Goal: Transaction & Acquisition: Purchase product/service

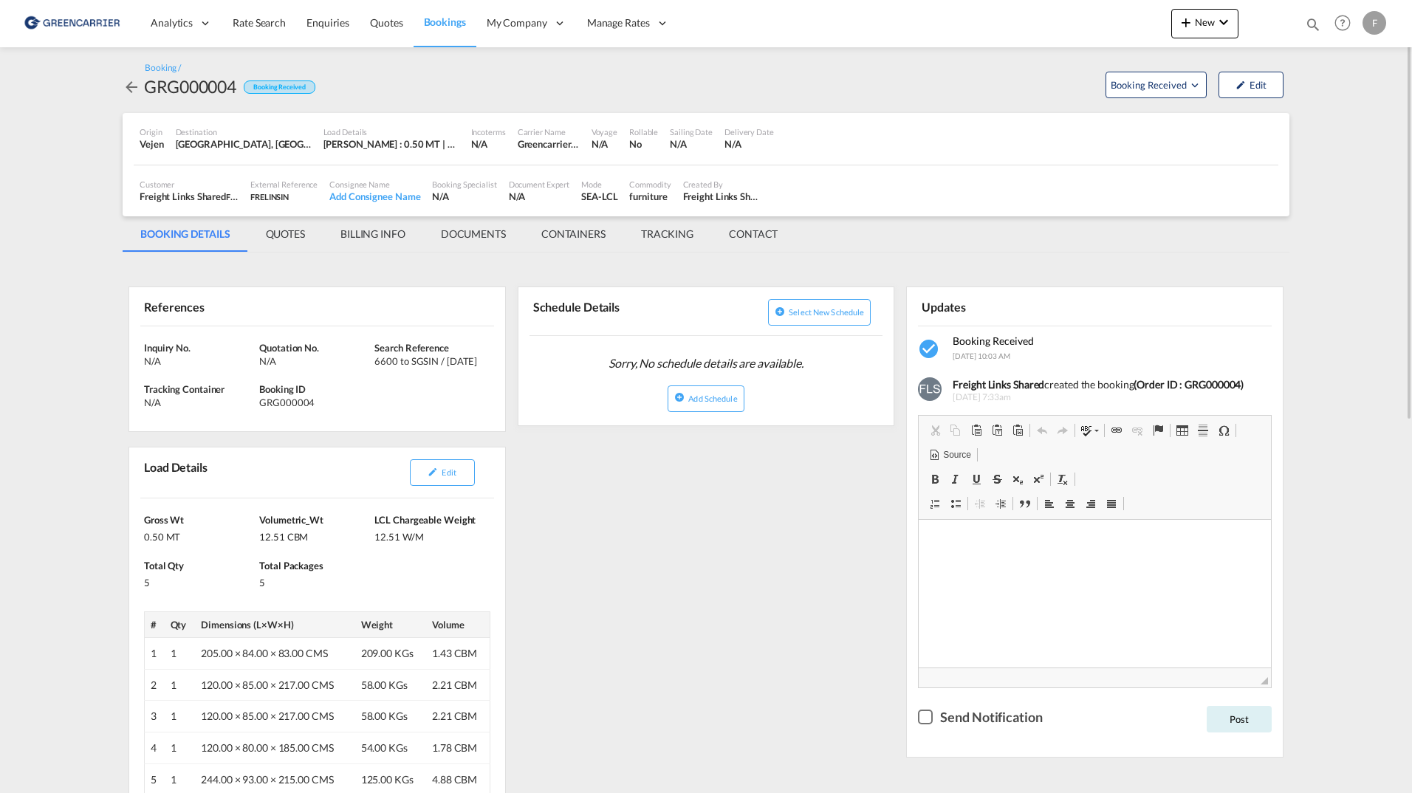
click at [284, 236] on md-tab-item "QUOTES" at bounding box center [285, 233] width 75 height 35
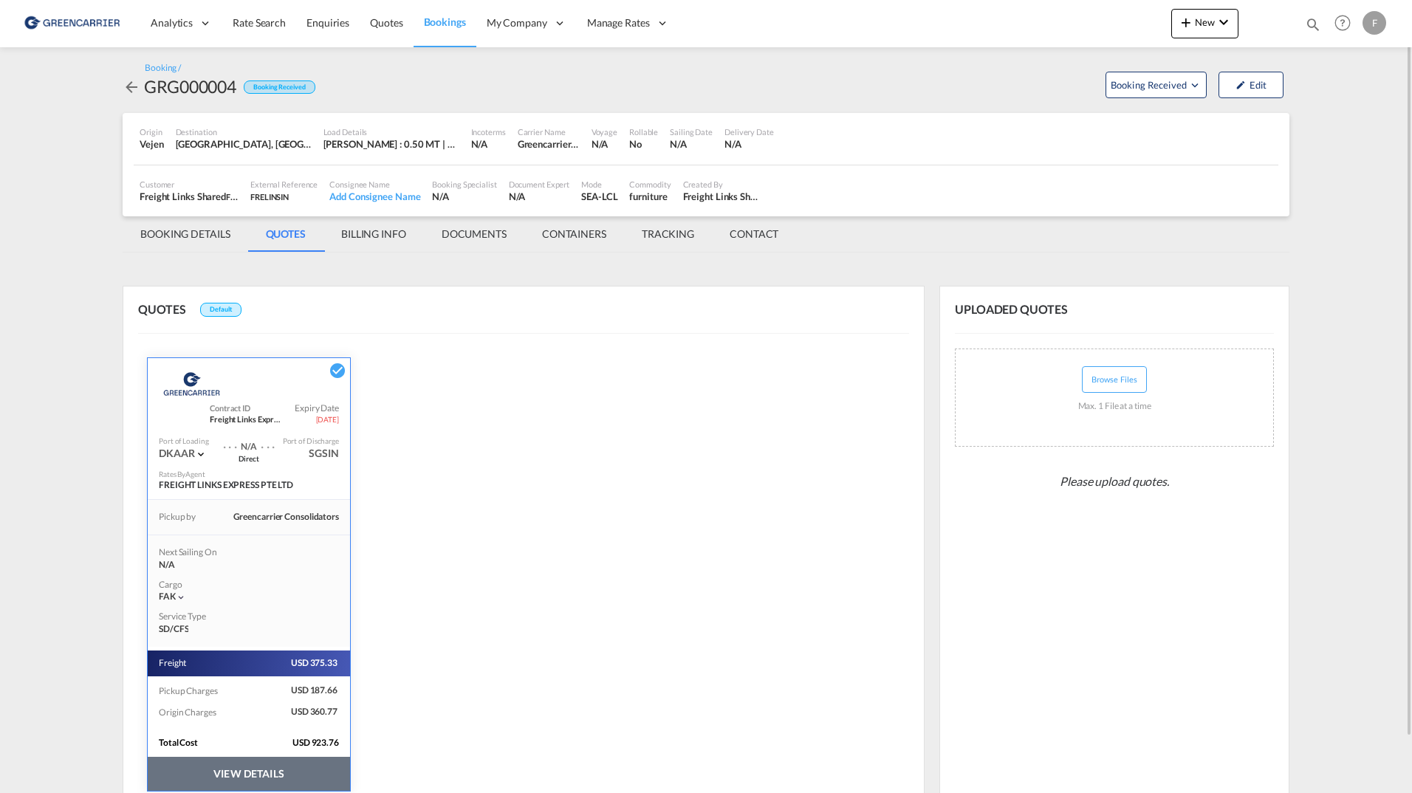
click at [199, 229] on md-tab-item "BOOKING DETAILS" at bounding box center [186, 233] width 126 height 35
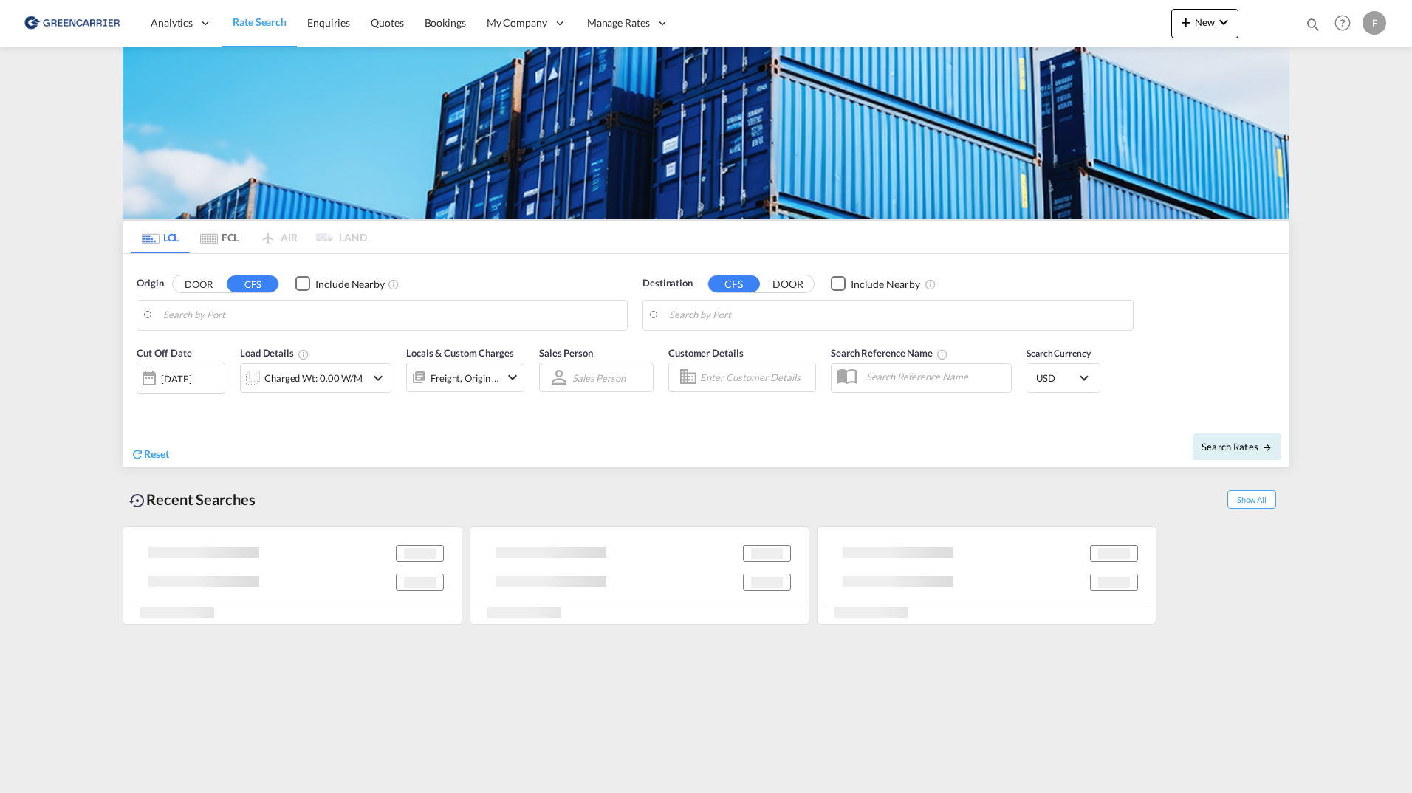
type input "DK-2700, Broenshoej, Husum, Vanloese"
type input "Jebel Ali, AEJEA"
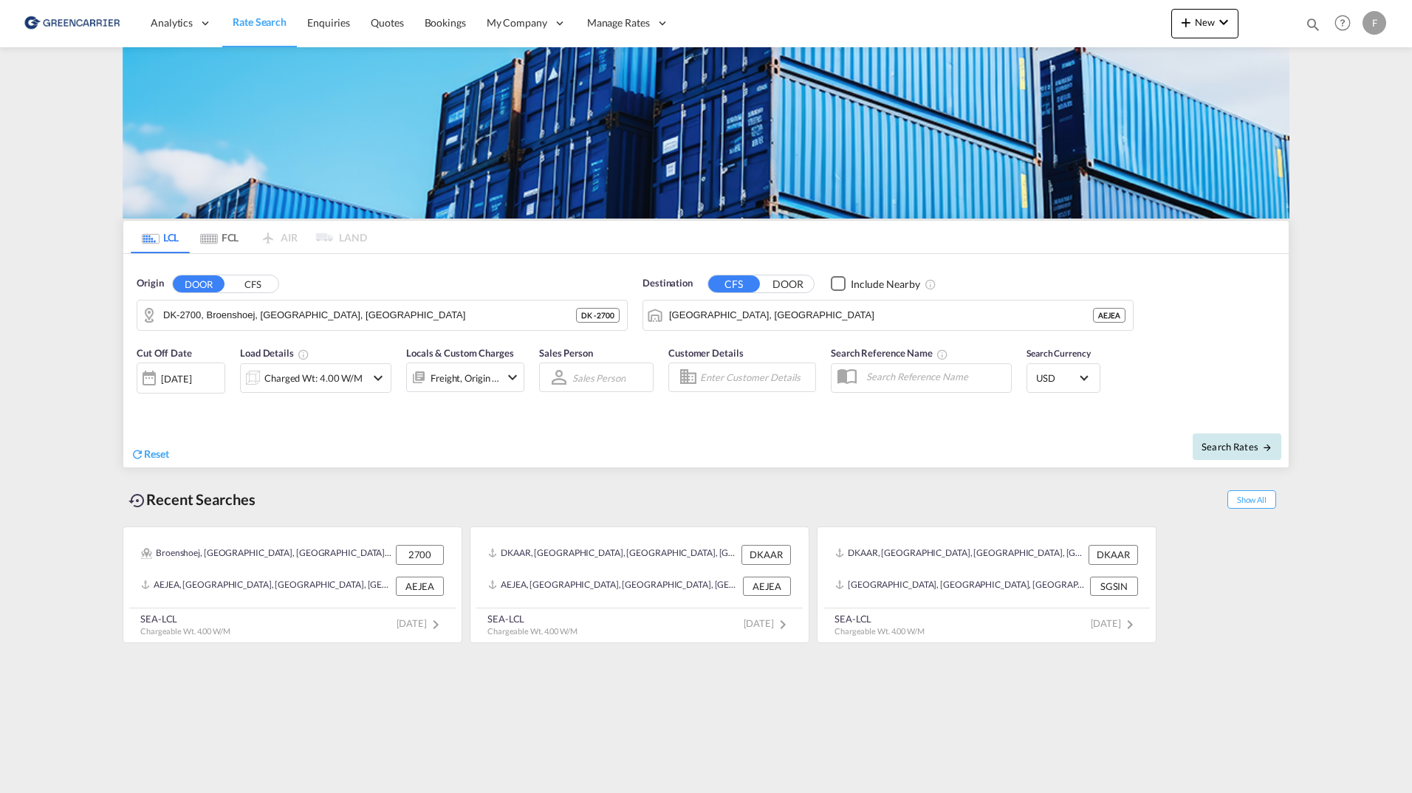
click at [1235, 442] on span "Search Rates" at bounding box center [1237, 447] width 71 height 12
type input "2700 to AEJEA / 8 Oct 2025"
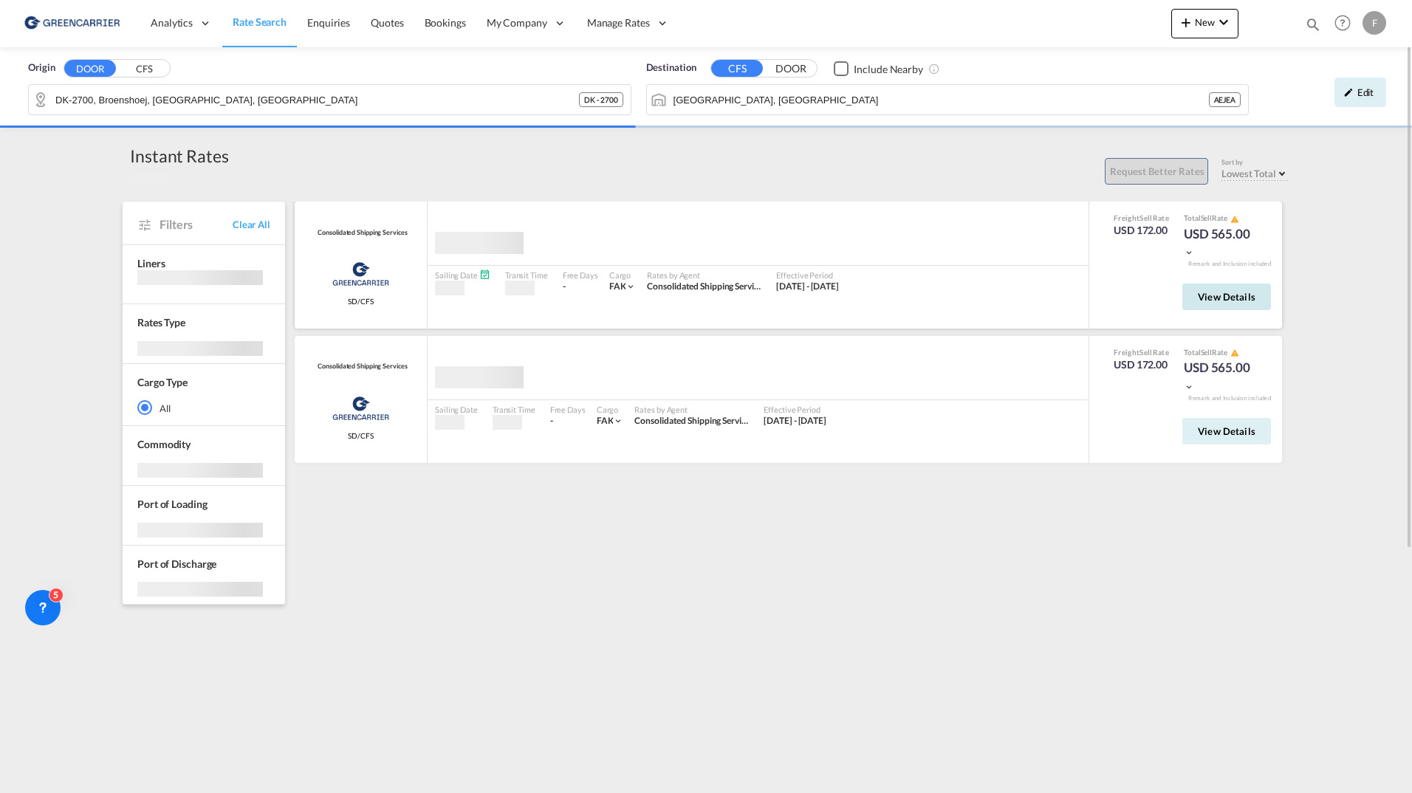
click at [1238, 298] on span "View Details" at bounding box center [1227, 297] width 58 height 12
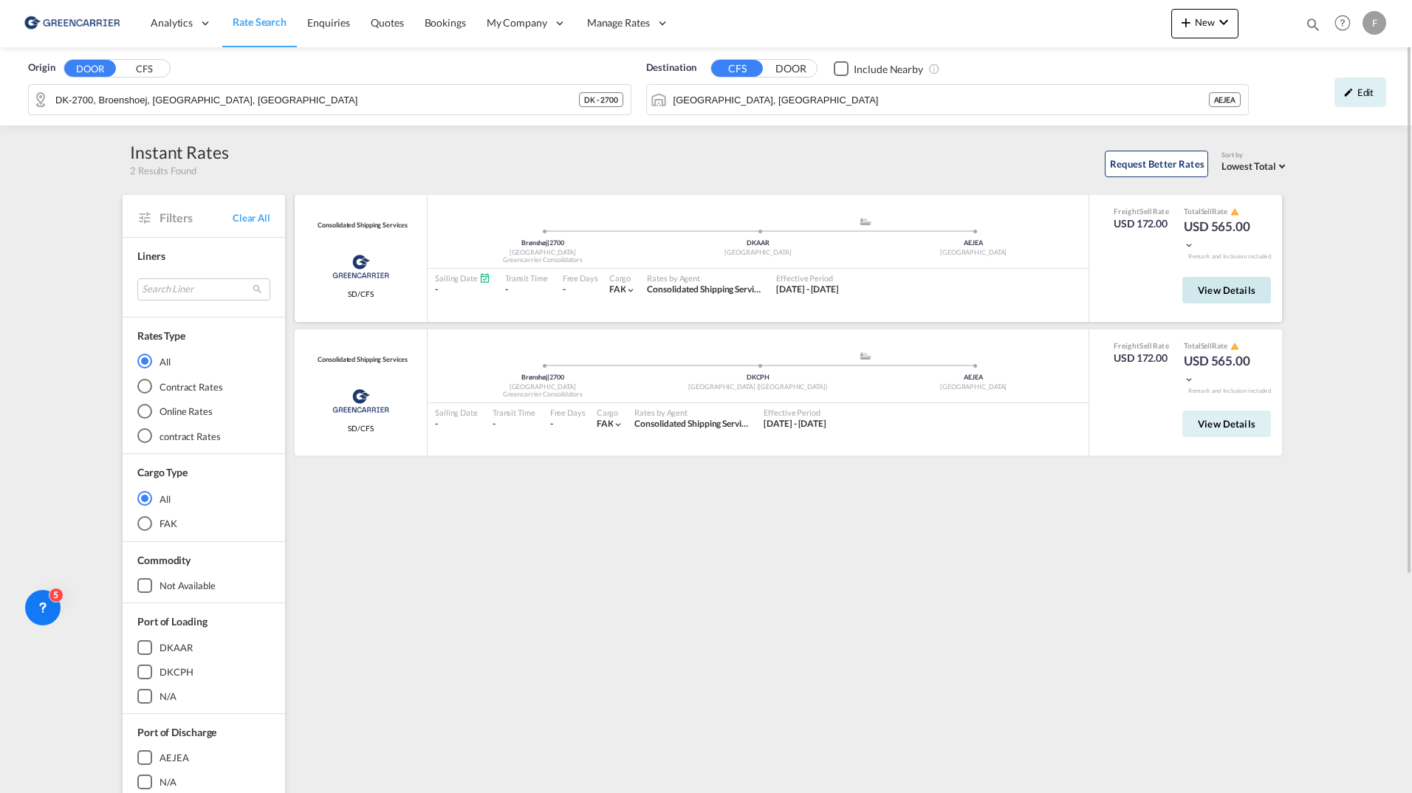
click at [1238, 298] on button "View Details" at bounding box center [1227, 290] width 89 height 27
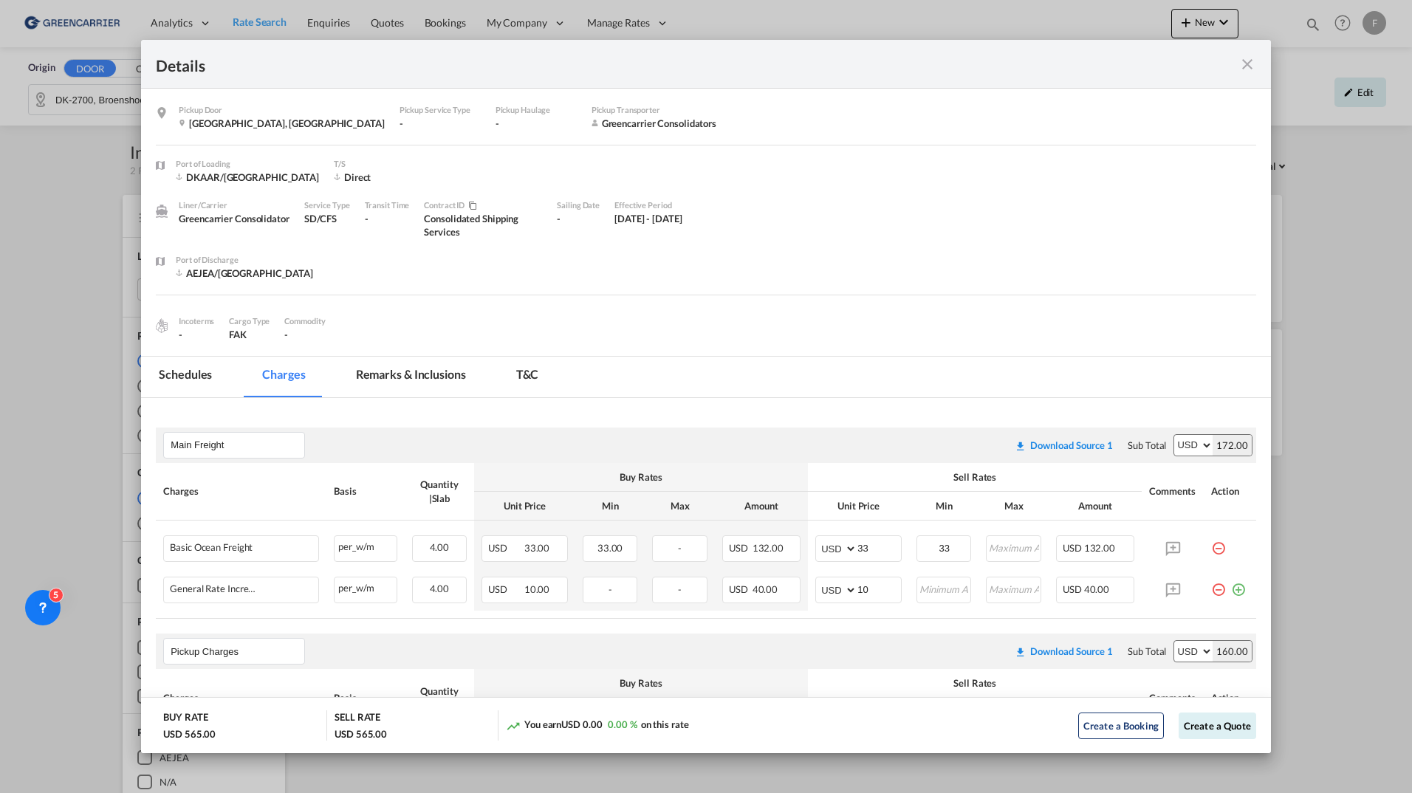
click at [1244, 66] on md-icon "icon-close fg-AAA8AD m-0 cursor" at bounding box center [1248, 64] width 18 height 18
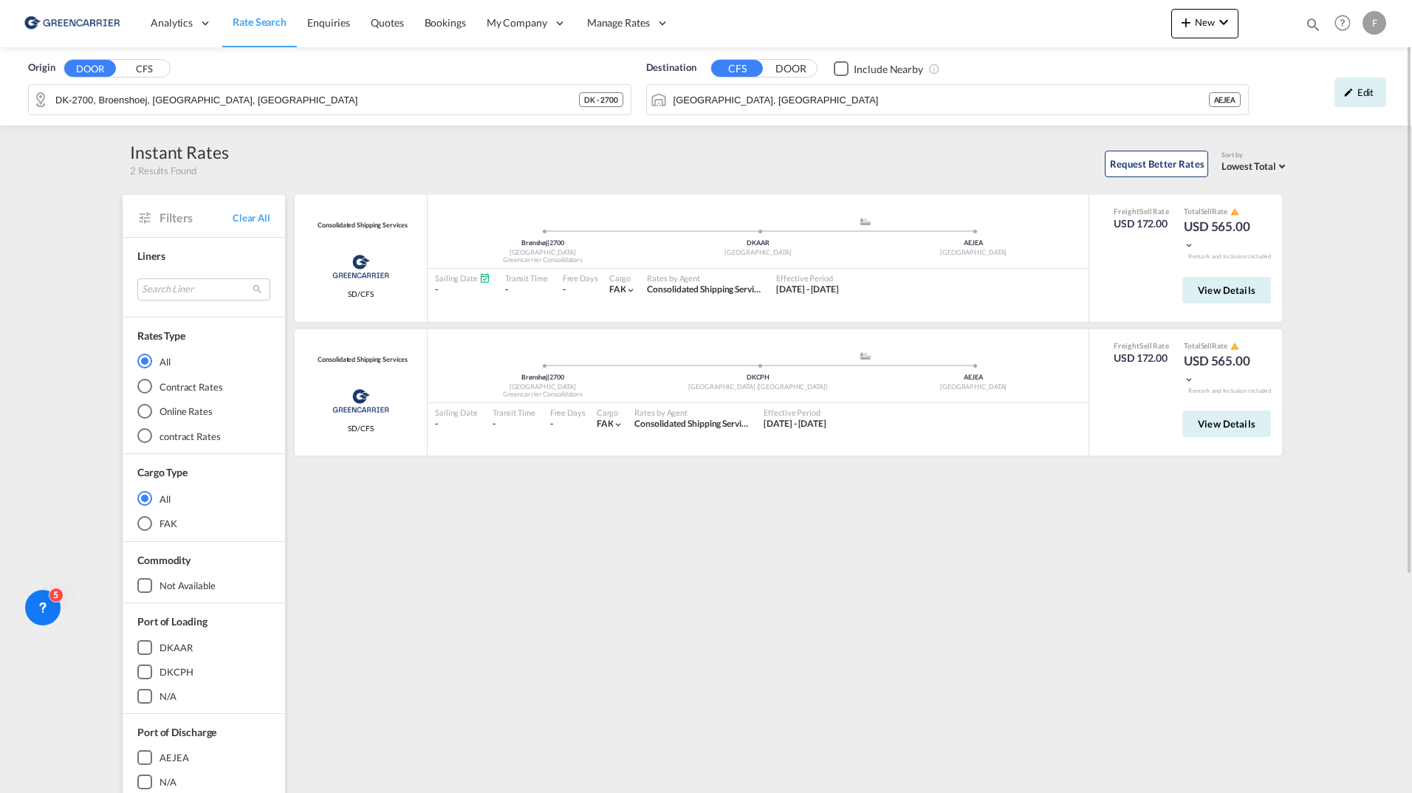
click at [1394, 21] on md-toolbar "Analytics Reports Dashboard Rate Search Enquiries Quotes Bookings" at bounding box center [706, 23] width 1412 height 47
click at [1383, 21] on div "F" at bounding box center [1375, 23] width 24 height 24
click at [1326, 167] on button "Logout" at bounding box center [1347, 161] width 118 height 30
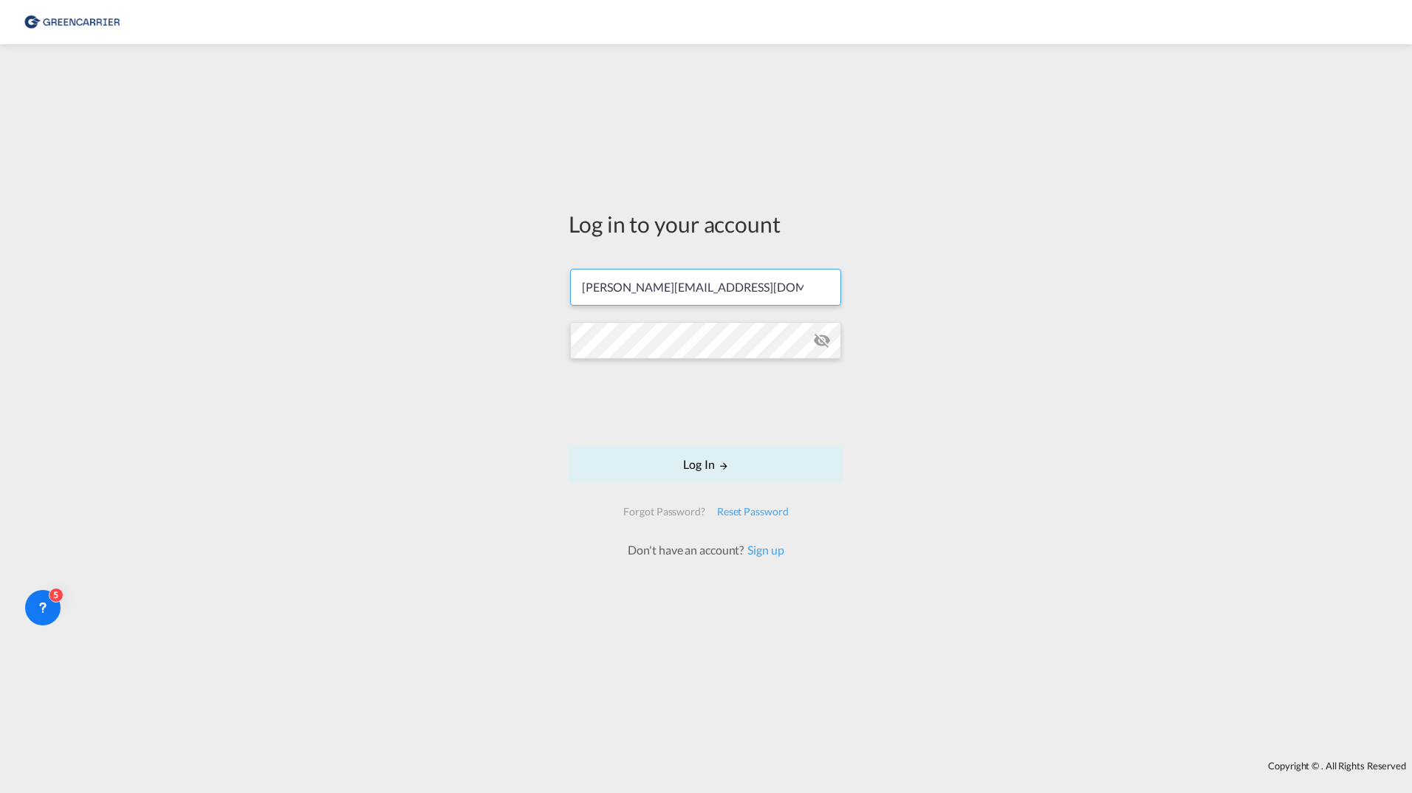
drag, startPoint x: 752, startPoint y: 311, endPoint x: 324, endPoint y: 304, distance: 427.8
click at [325, 304] on div "Log in to your account filip.pehrsson@greencarrier.com Log In Forgot Password? …" at bounding box center [706, 403] width 1412 height 702
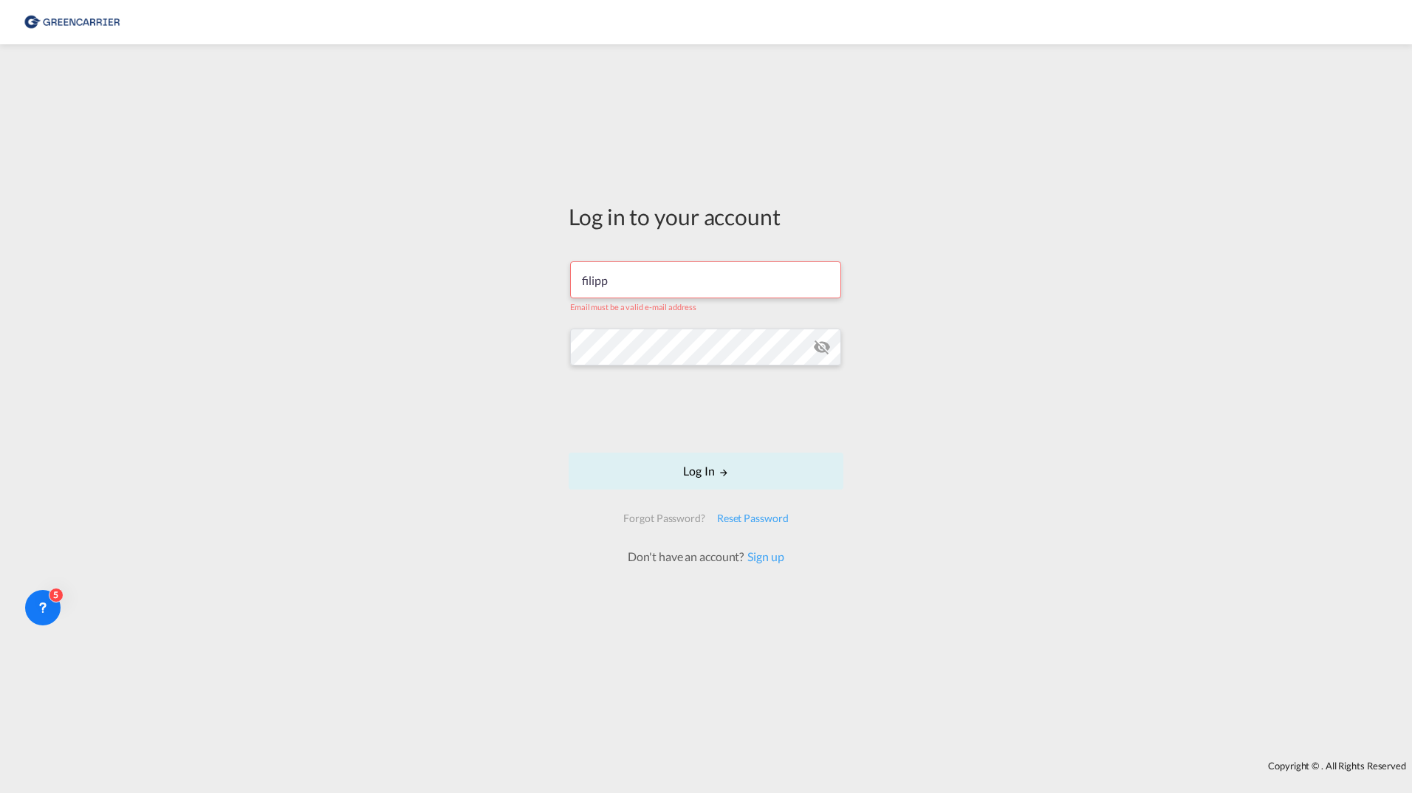
type input "filippehrsson1@gmail.com"
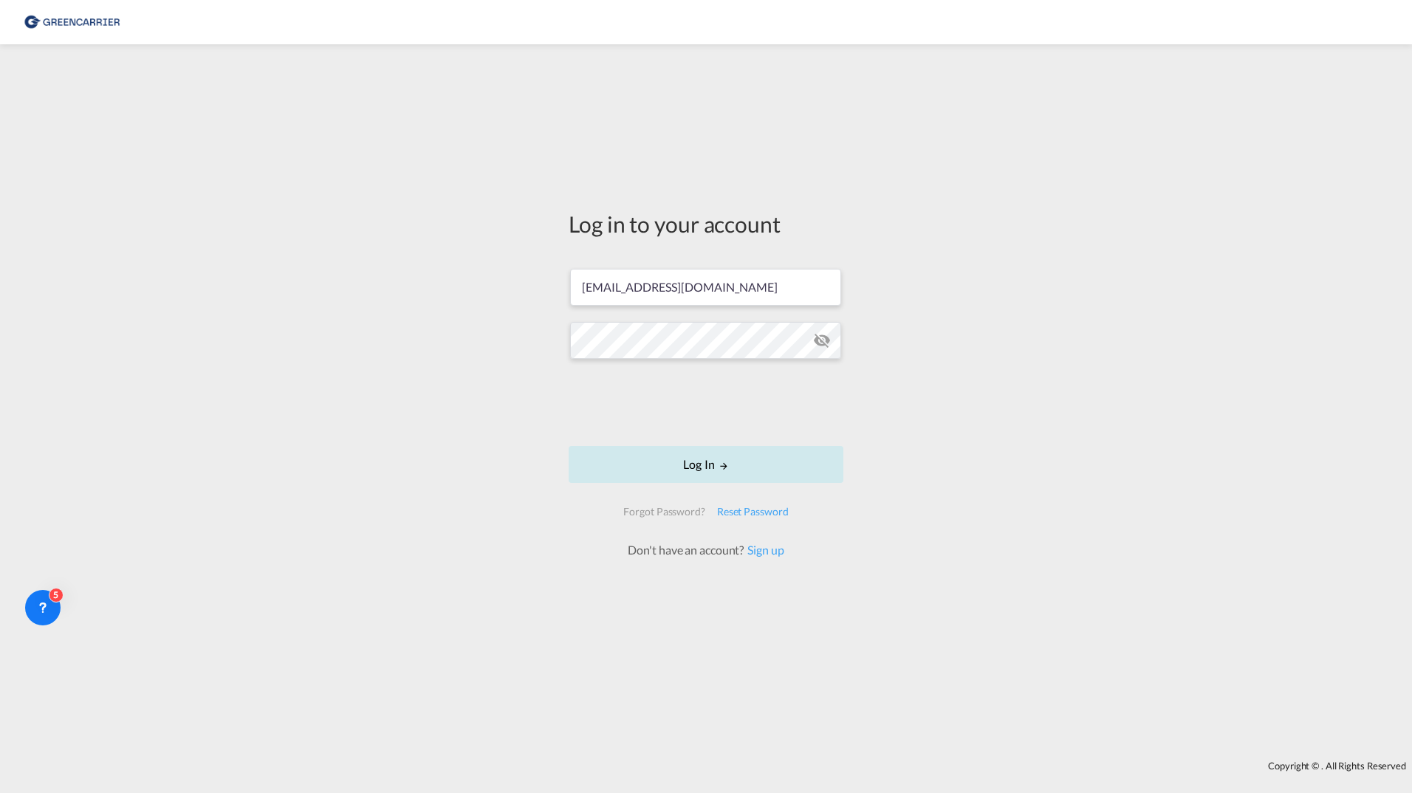
click at [647, 462] on button "Log In" at bounding box center [706, 464] width 275 height 37
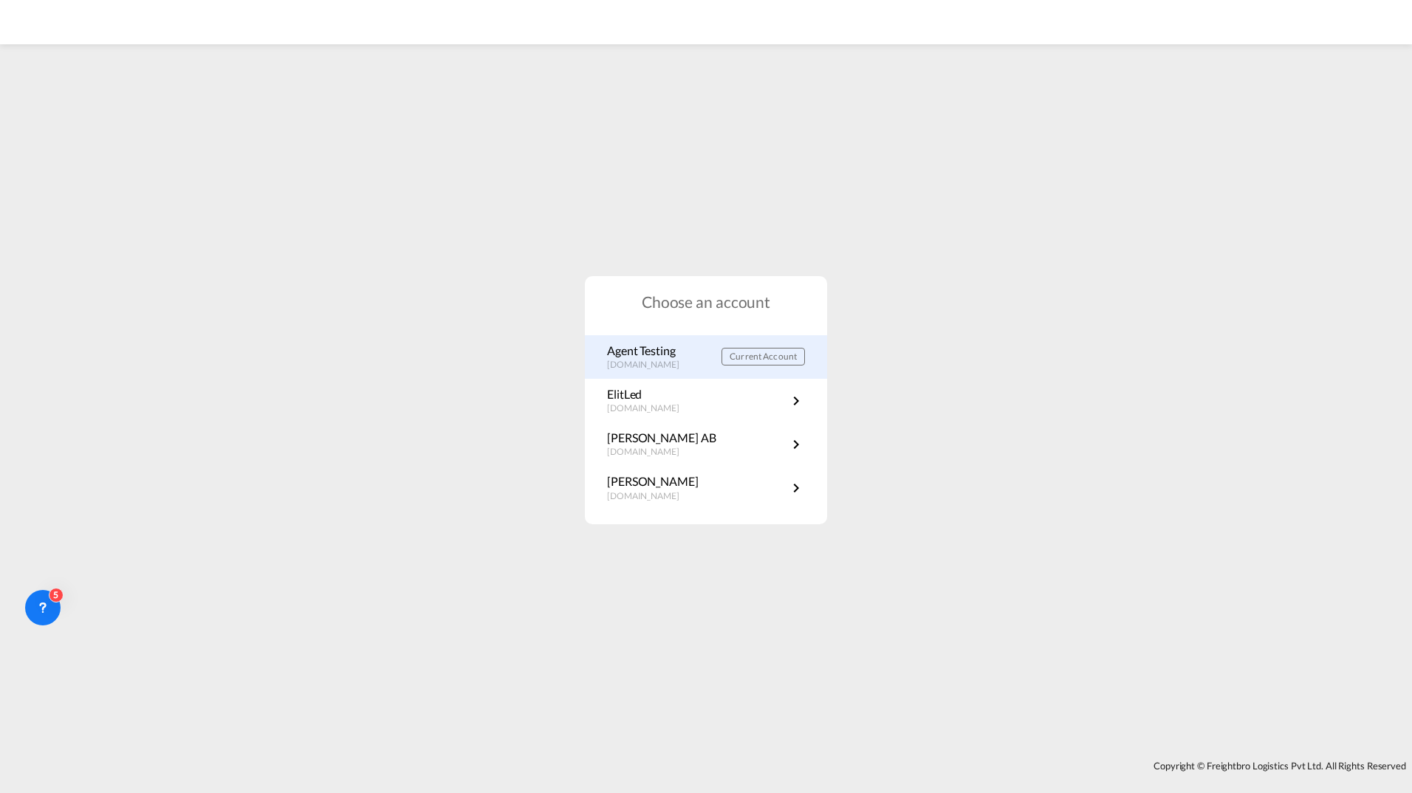
click at [651, 358] on p "Agent Testing" at bounding box center [650, 351] width 87 height 16
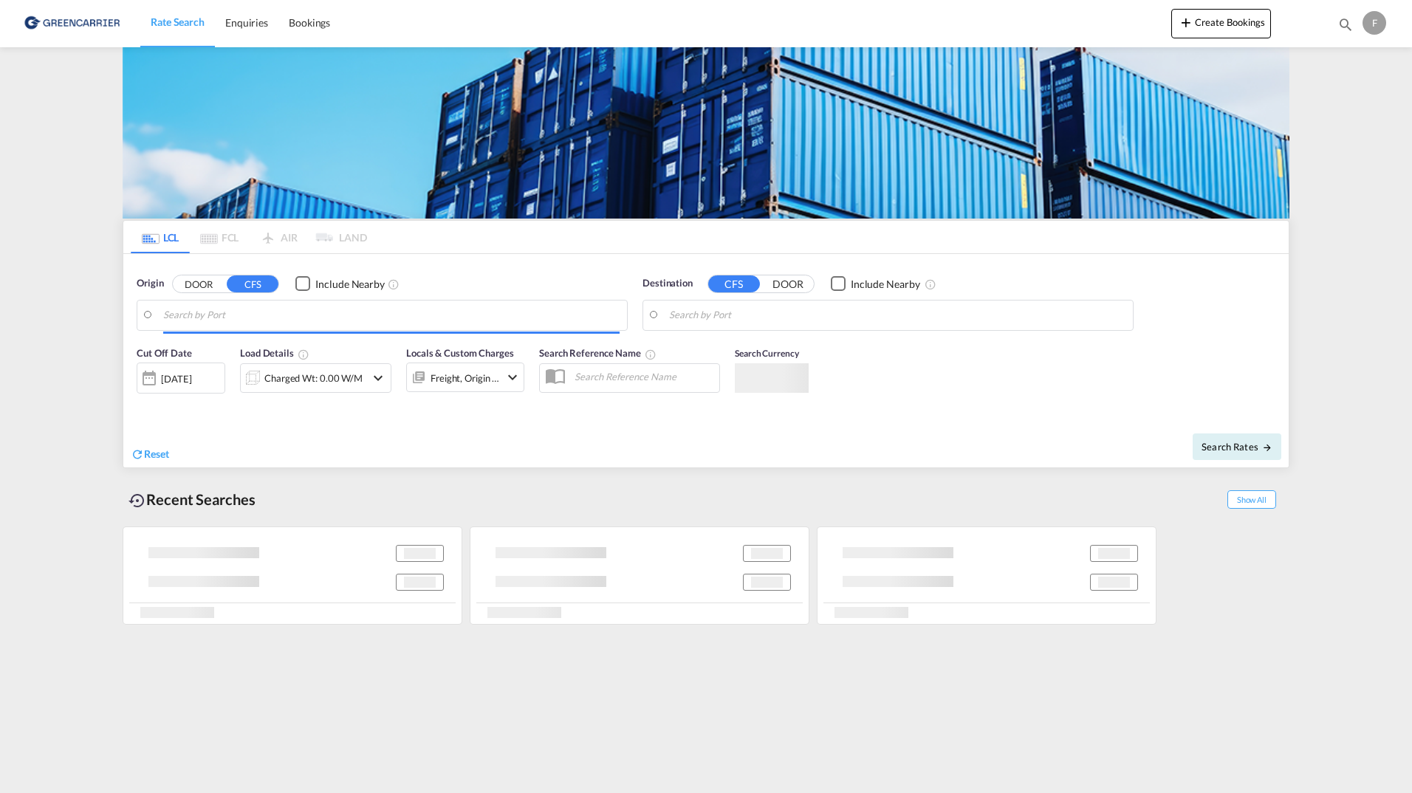
type input "SE-11136, [GEOGRAPHIC_DATA], [GEOGRAPHIC_DATA]"
type input "[GEOGRAPHIC_DATA], SGSIN"
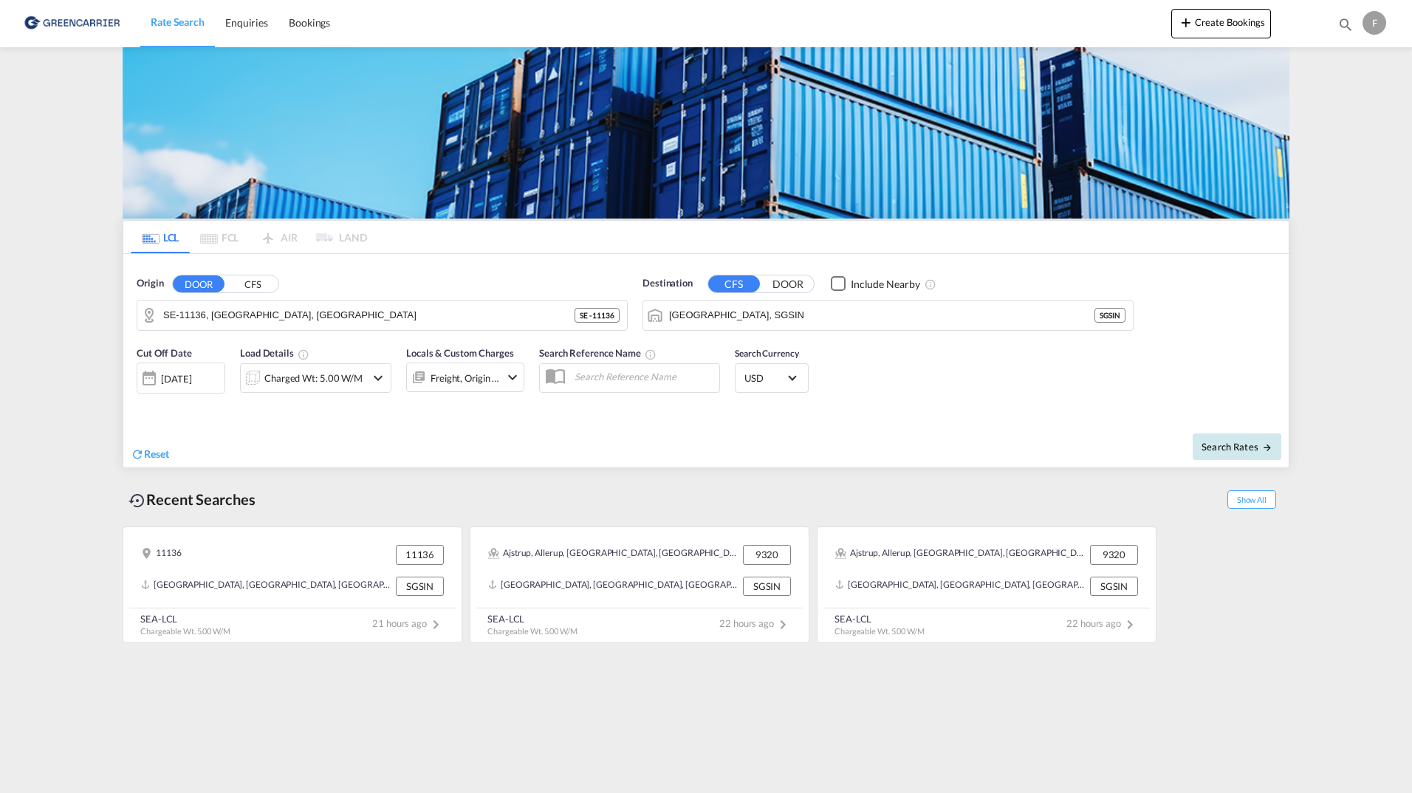
click at [1243, 451] on span "Search Rates" at bounding box center [1237, 447] width 71 height 12
type input "11136 to SGSIN / [DATE]"
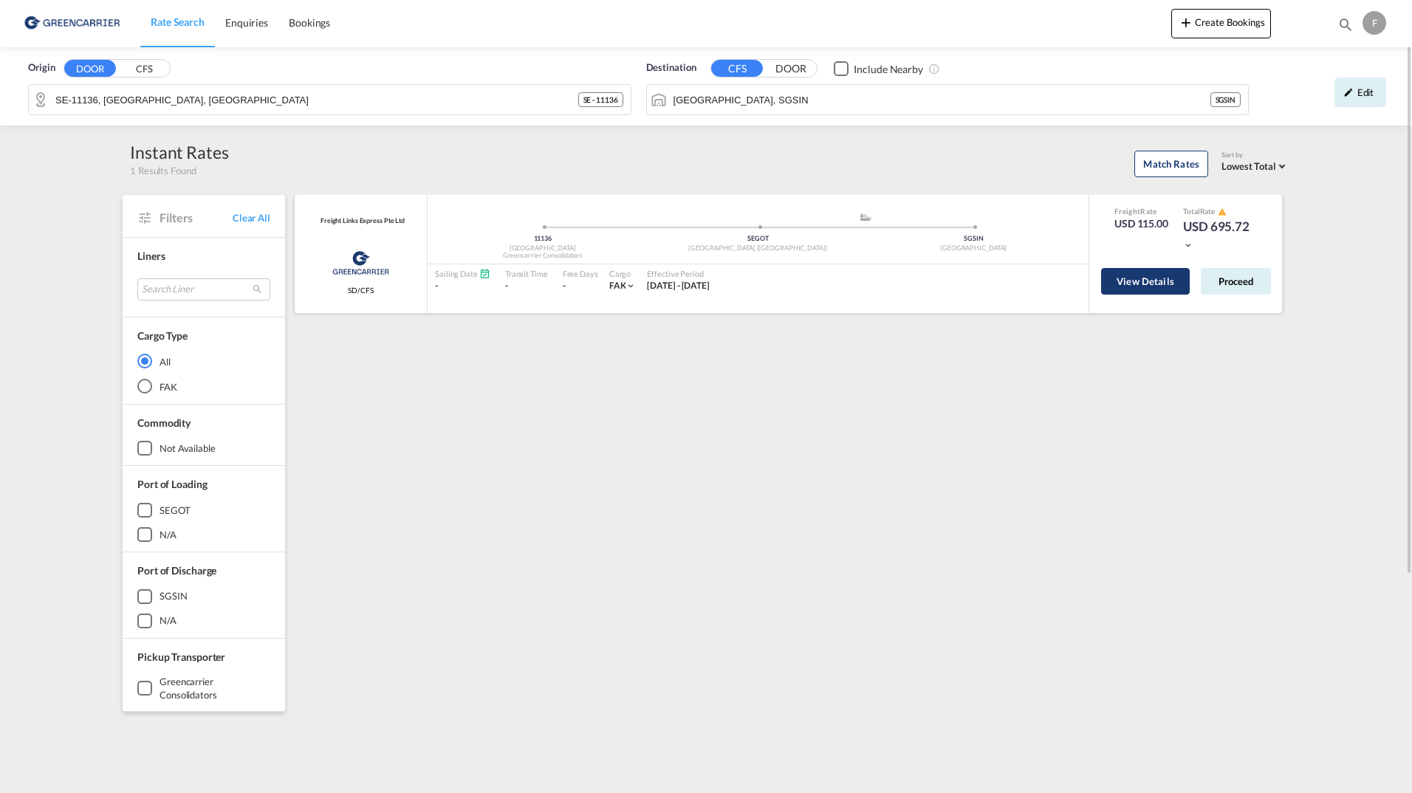
click at [1158, 282] on button "View Details" at bounding box center [1145, 281] width 89 height 27
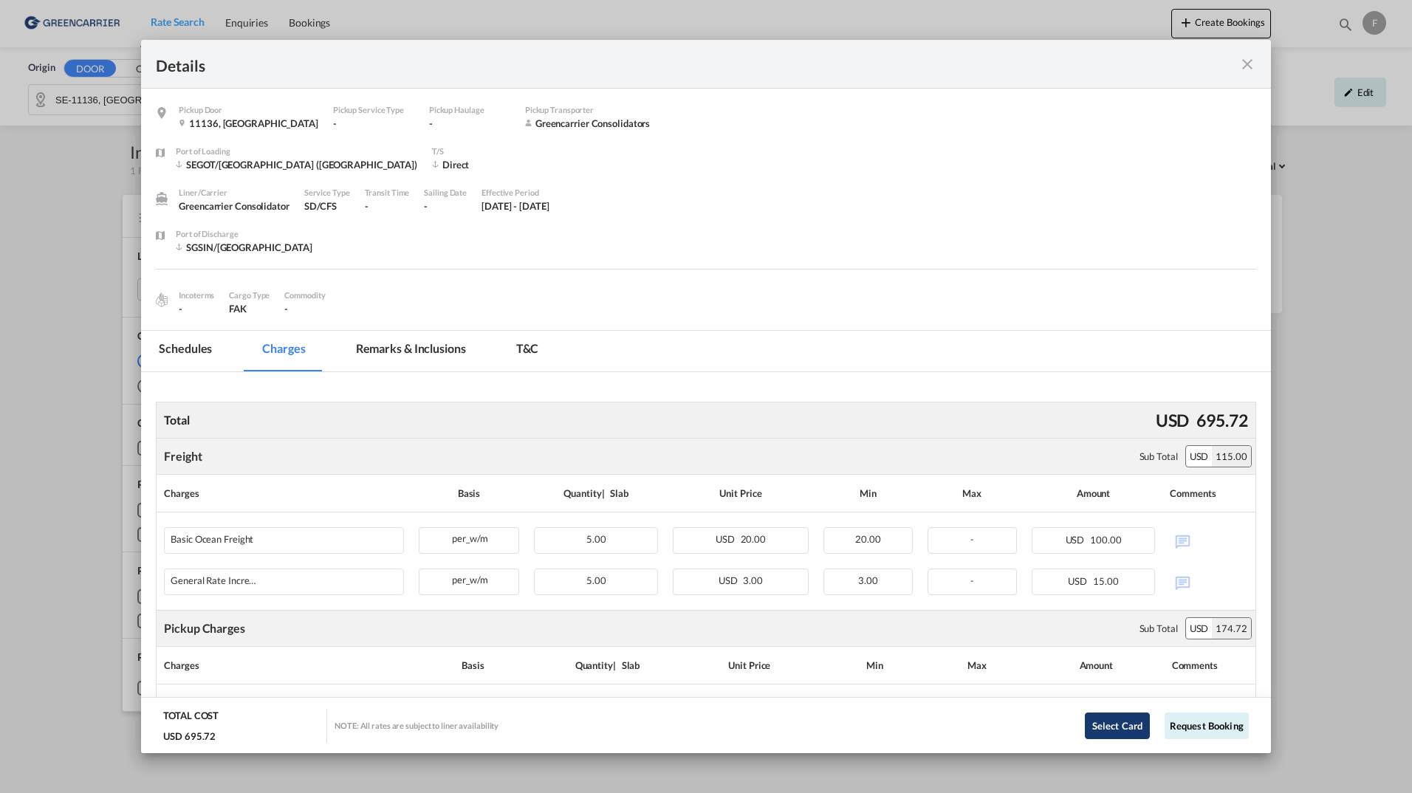
click at [1095, 722] on button "Select Card" at bounding box center [1117, 726] width 65 height 27
